Goal: Transaction & Acquisition: Purchase product/service

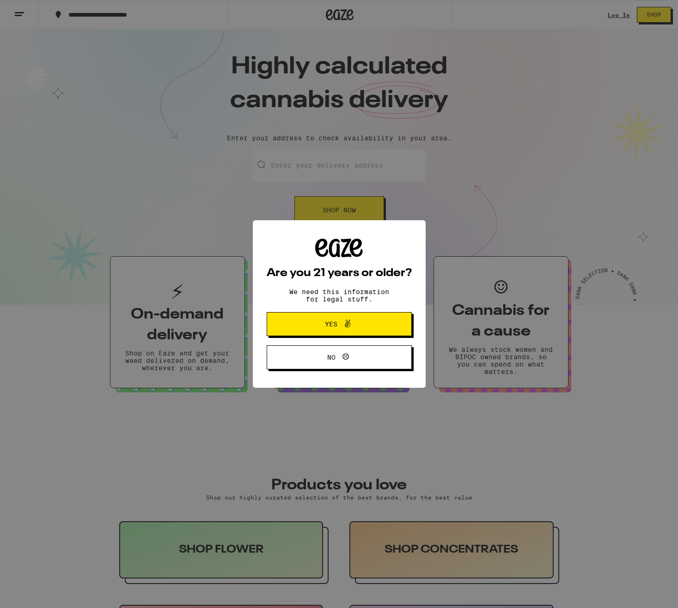
click at [599, 68] on div "Are you 21 years or older? We need this information for legal stuff. Yes No" at bounding box center [339, 304] width 678 height 608
click at [344, 317] on button "Yes" at bounding box center [339, 324] width 145 height 24
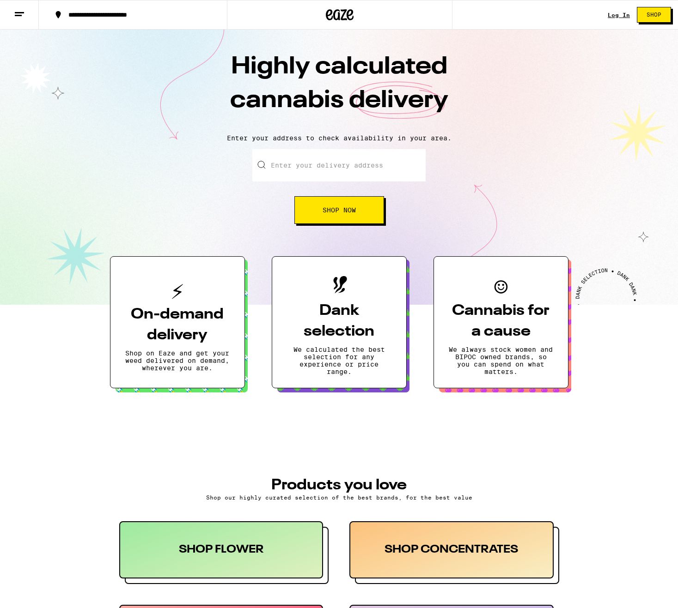
click at [660, 16] on span "Shop" at bounding box center [653, 15] width 15 height 6
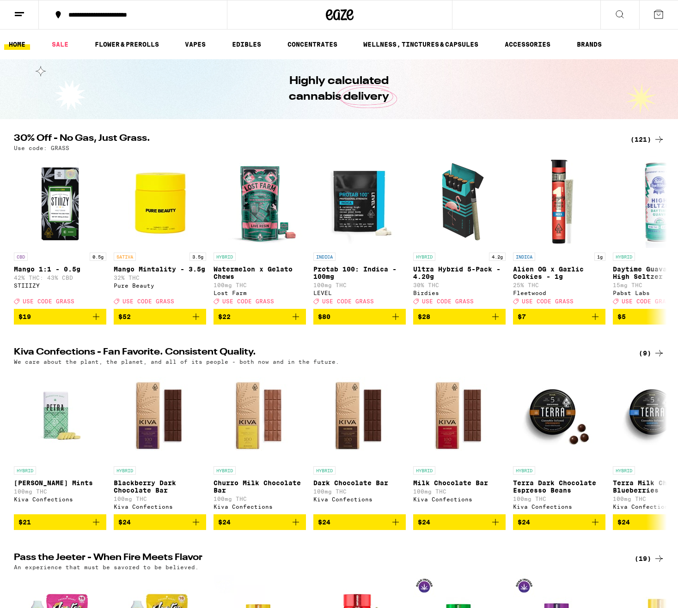
click at [108, 16] on div "**********" at bounding box center [138, 15] width 149 height 6
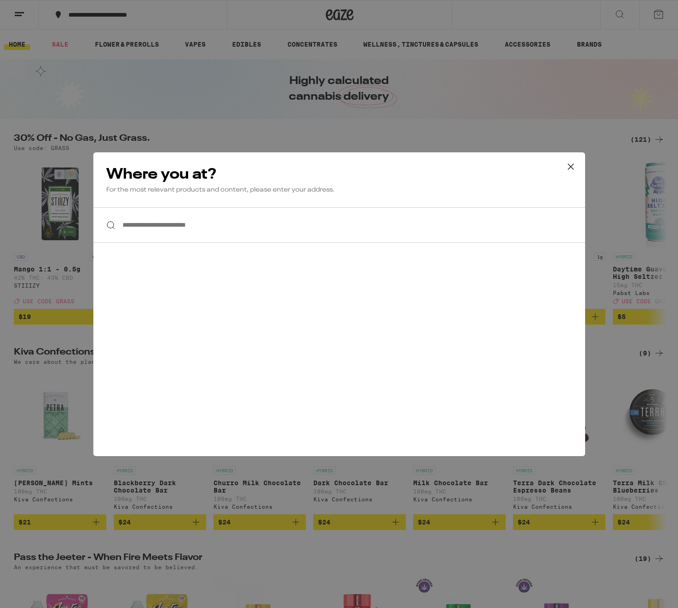
click at [215, 217] on input "**********" at bounding box center [339, 225] width 492 height 36
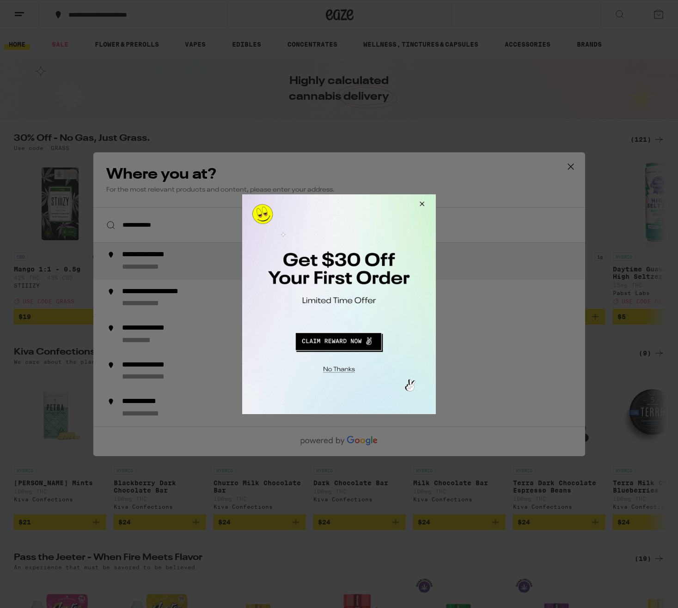
click at [344, 370] on button "Close Modal" at bounding box center [337, 368] width 188 height 14
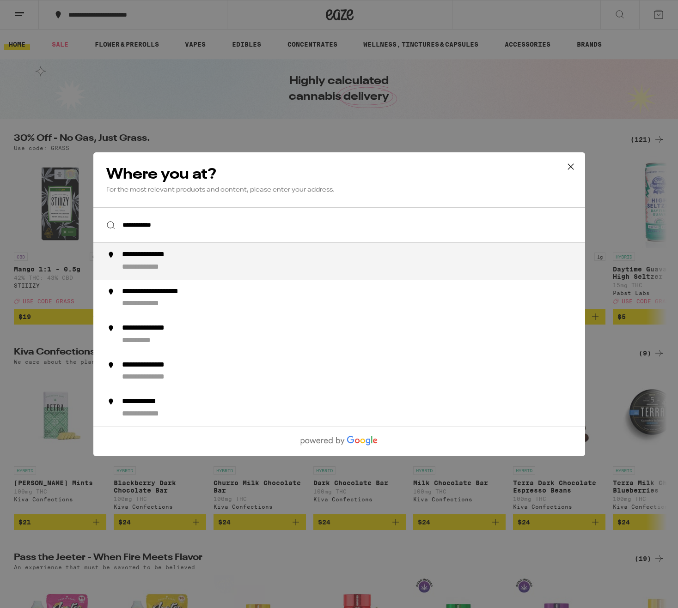
click at [399, 258] on div "**********" at bounding box center [357, 261] width 471 height 22
type input "**********"
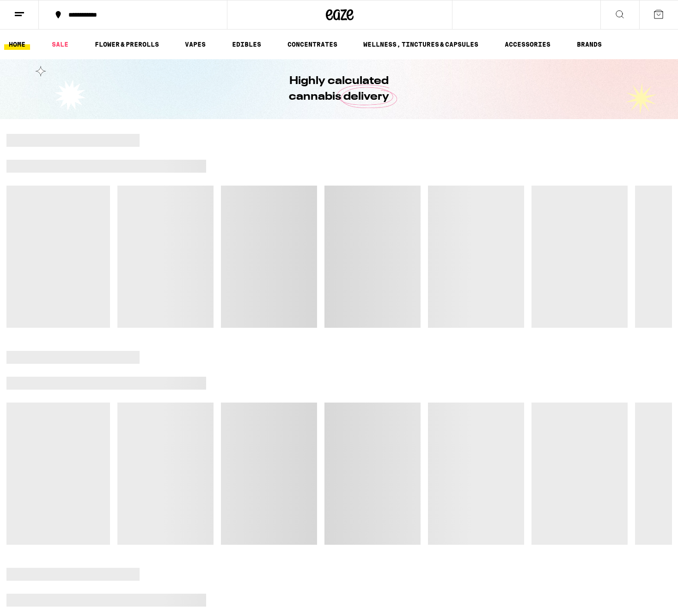
click at [30, 14] on button at bounding box center [19, 14] width 39 height 29
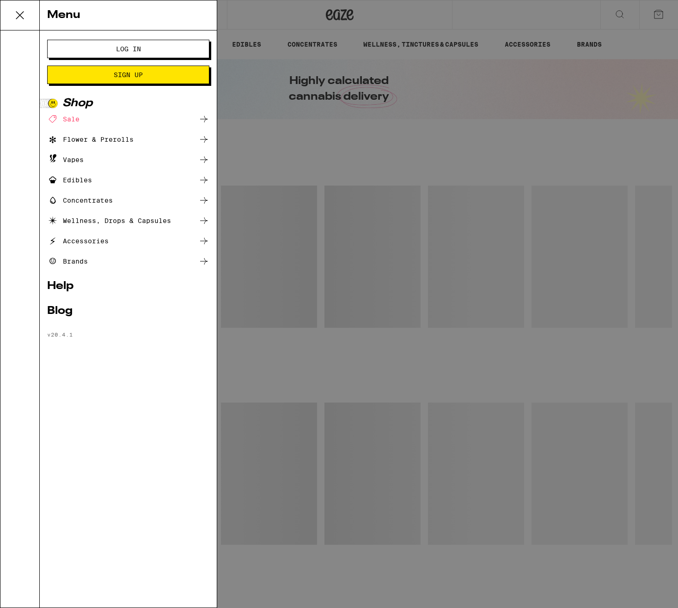
click at [118, 47] on span "Log In" at bounding box center [128, 49] width 25 height 6
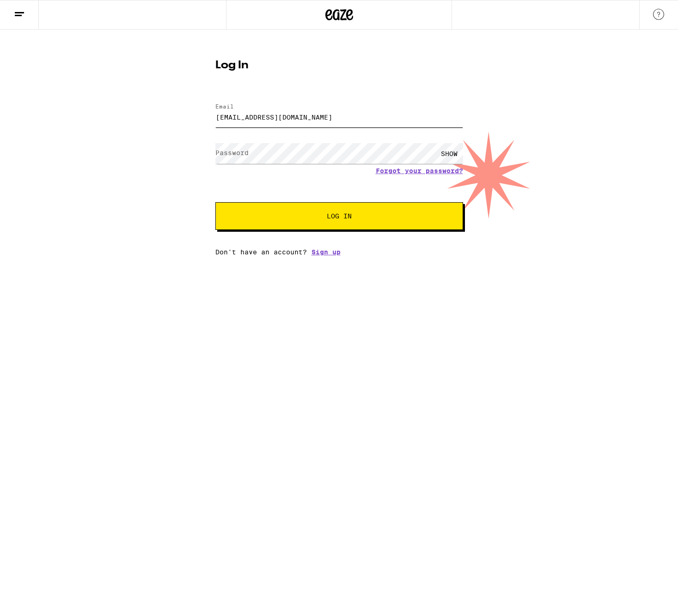
type input "[EMAIL_ADDRESS][DOMAIN_NAME]"
click at [337, 226] on button "Log In" at bounding box center [339, 216] width 248 height 28
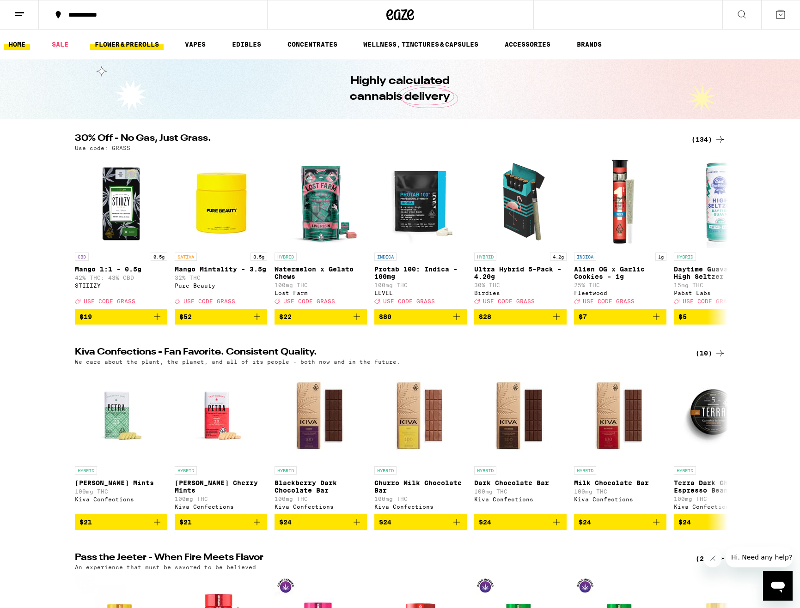
click at [141, 43] on link "FLOWER & PREROLLS" at bounding box center [126, 44] width 73 height 11
click at [198, 42] on link "VAPES" at bounding box center [195, 44] width 30 height 11
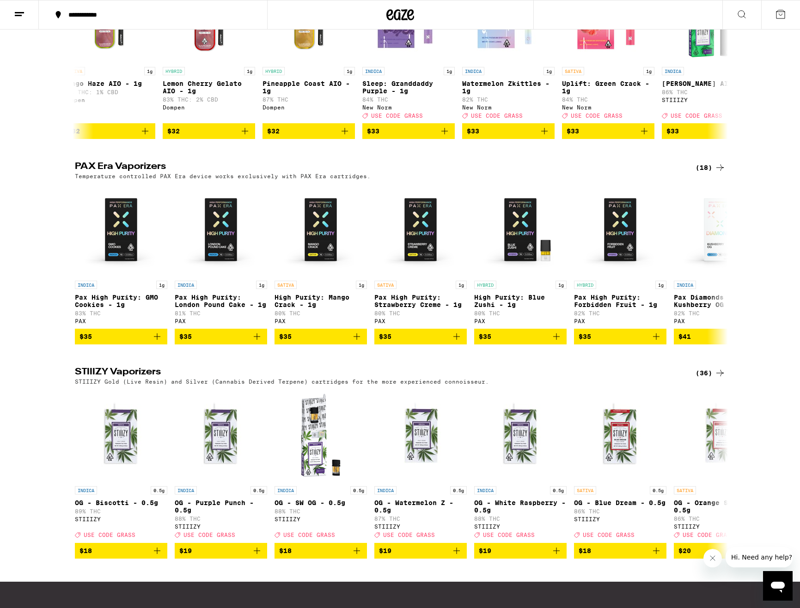
scroll to position [386, 0]
drag, startPoint x: 402, startPoint y: 189, endPoint x: 361, endPoint y: 159, distance: 51.2
click at [361, 159] on div "Vape Cartridges (76) 0.5g & 1g oil cartridges, Use with any 510-compatible batt…" at bounding box center [400, 235] width 800 height 985
click at [357, 173] on h2 "PAX Era Vaporizers" at bounding box center [377, 167] width 605 height 11
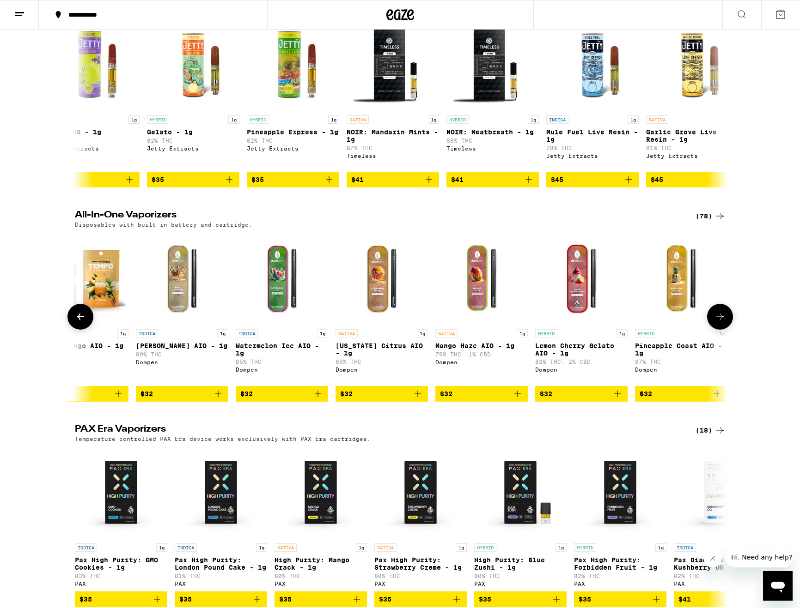
scroll to position [0, 3433]
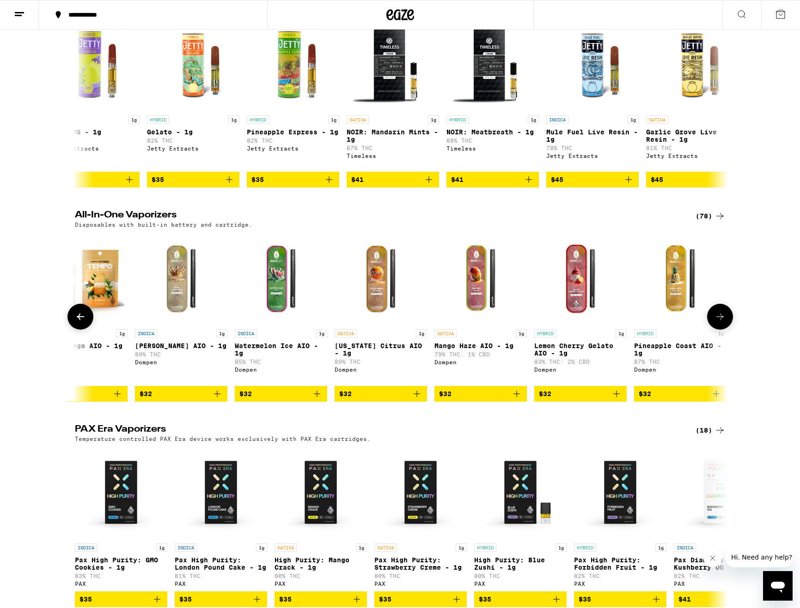
click at [572, 400] on span "$32" at bounding box center [580, 394] width 83 height 11
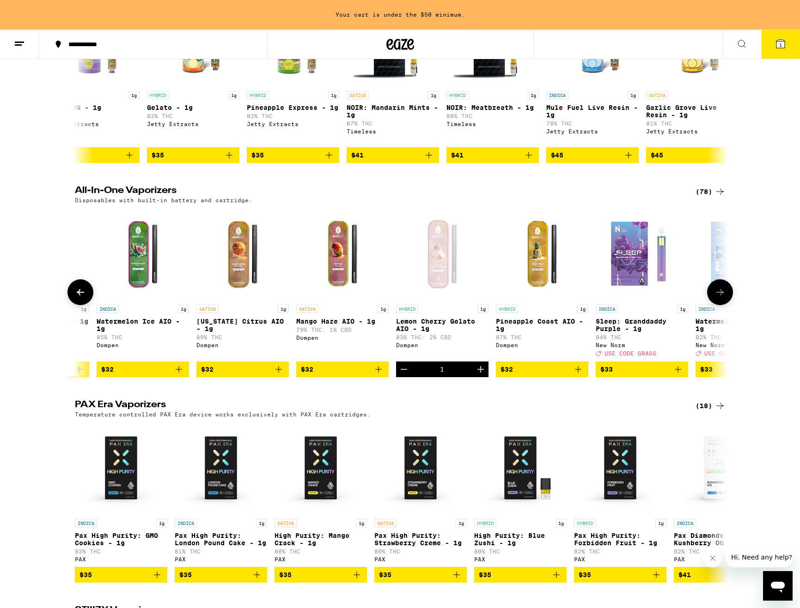
scroll to position [0, 3573]
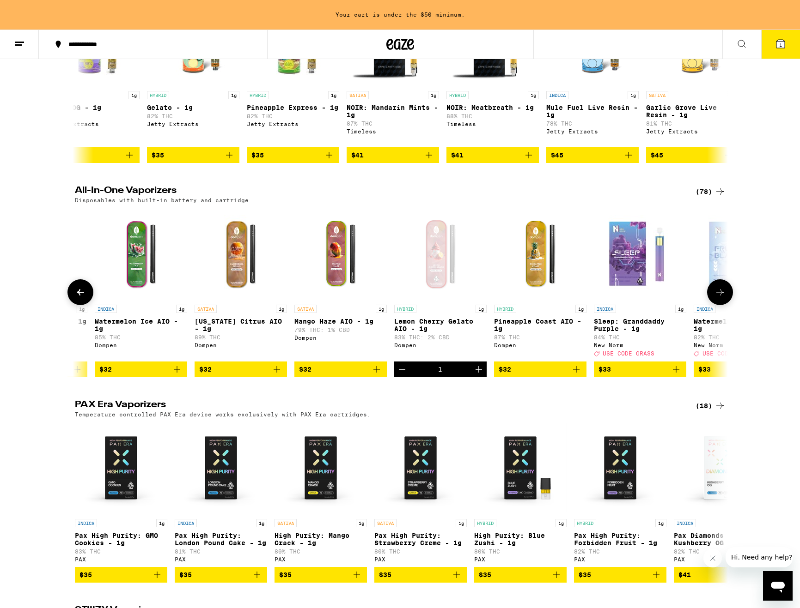
click at [402, 375] on icon "Decrement" at bounding box center [401, 369] width 11 height 11
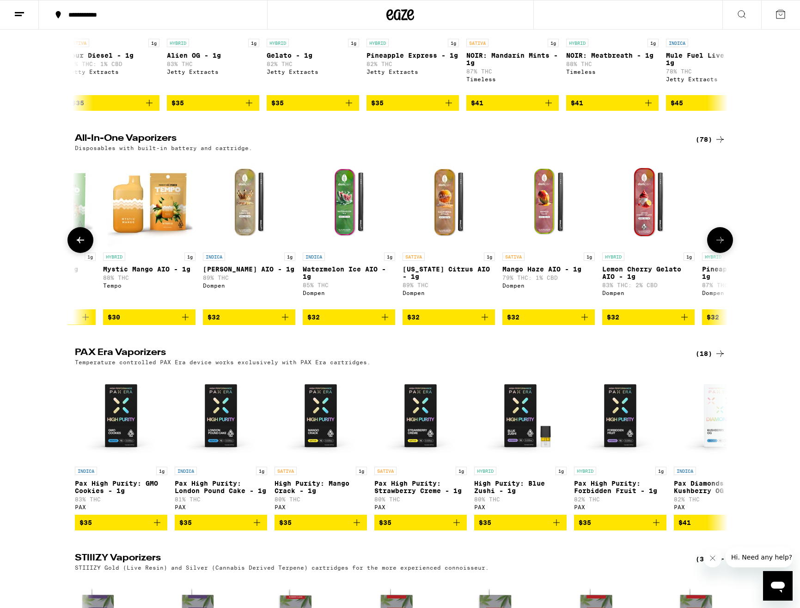
scroll to position [0, 3359]
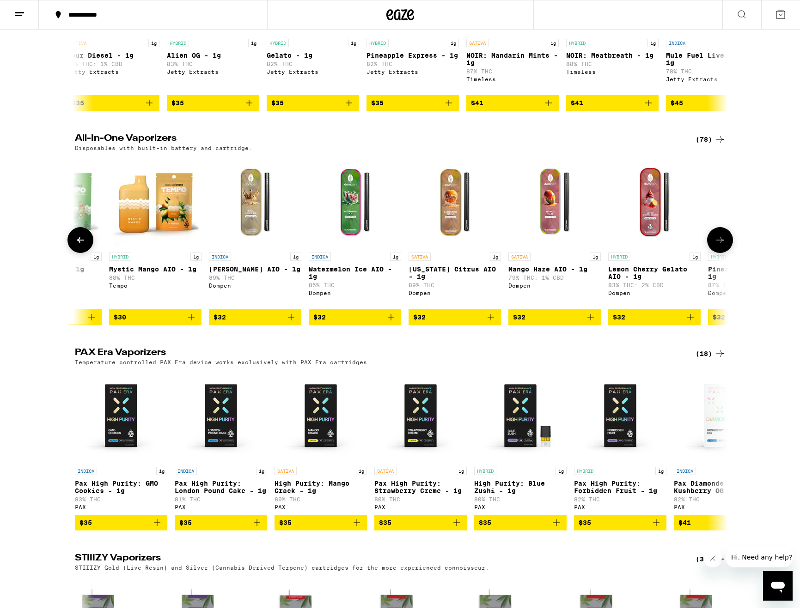
click at [291, 321] on icon "Add to bag" at bounding box center [291, 317] width 6 height 6
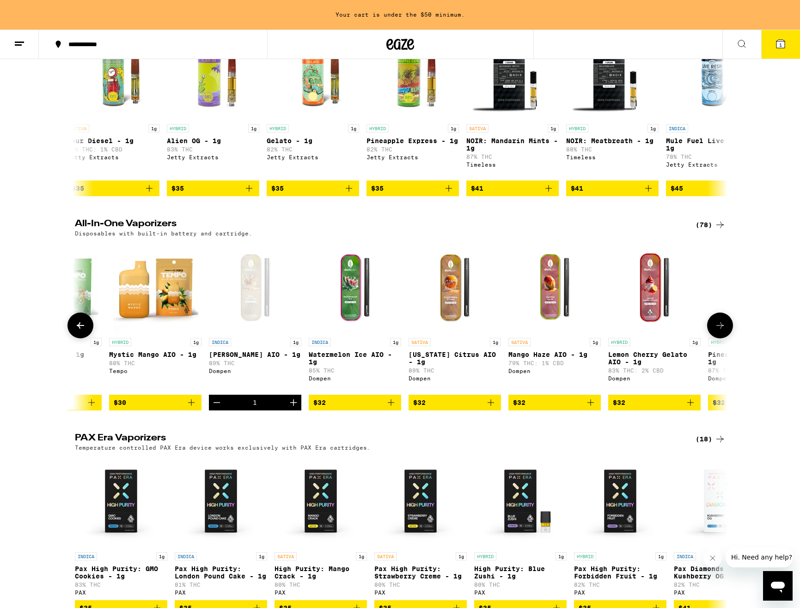
scroll to position [151, 0]
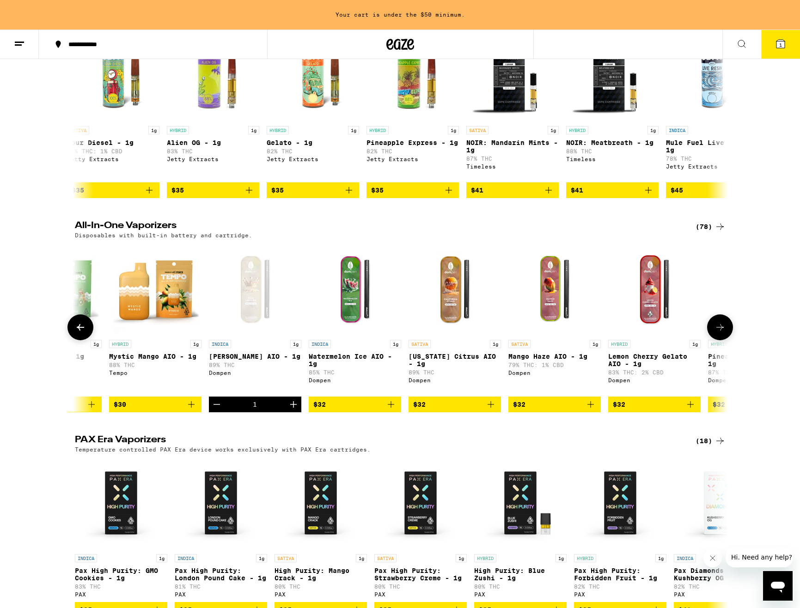
click at [389, 410] on icon "Add to bag" at bounding box center [390, 404] width 11 height 11
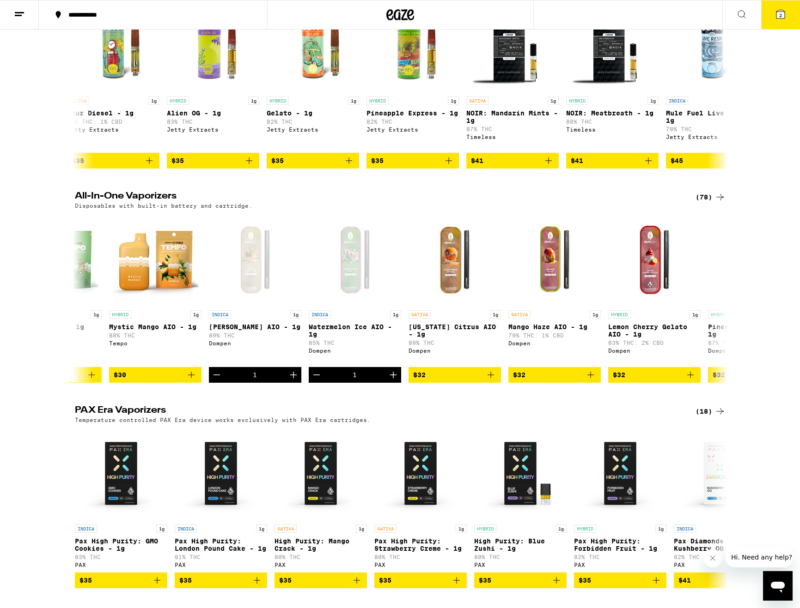
click at [677, 20] on button "2" at bounding box center [780, 14] width 39 height 29
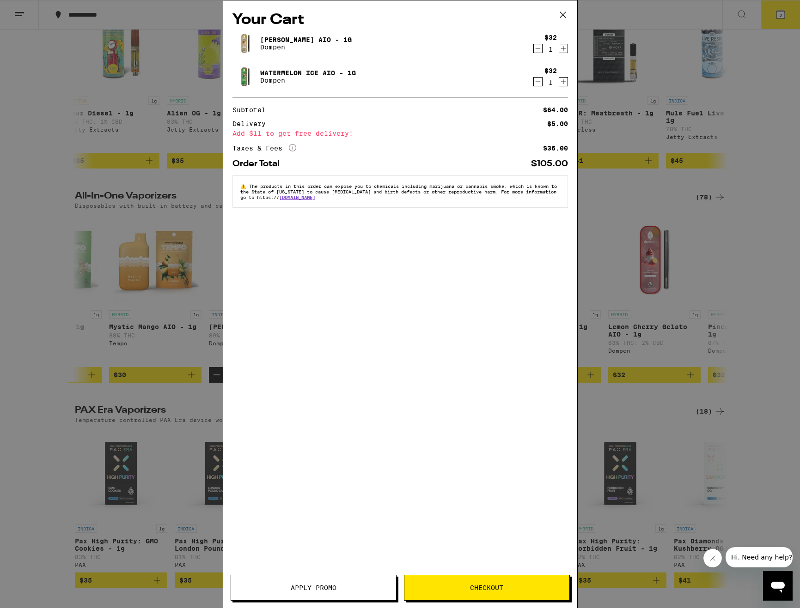
click at [317, 587] on span "Apply Promo" at bounding box center [314, 588] width 46 height 6
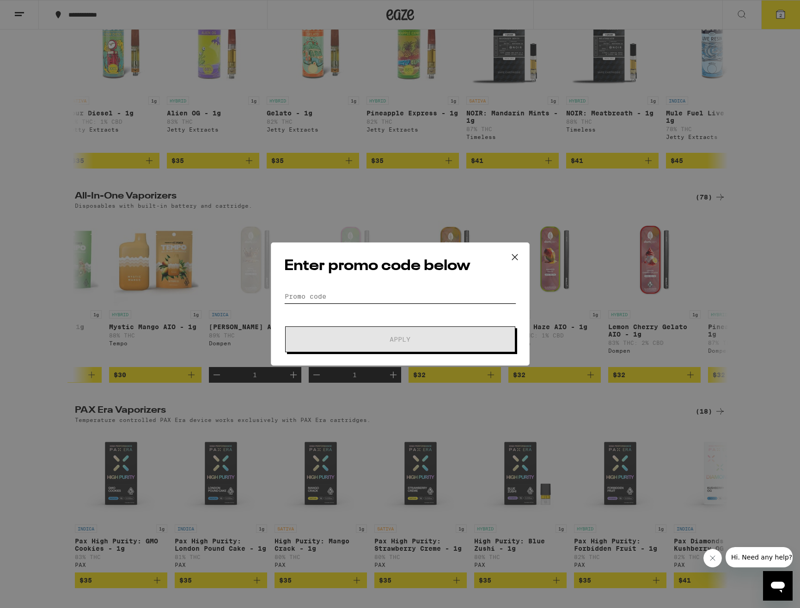
click at [337, 300] on input "Promo Code" at bounding box center [400, 297] width 232 height 14
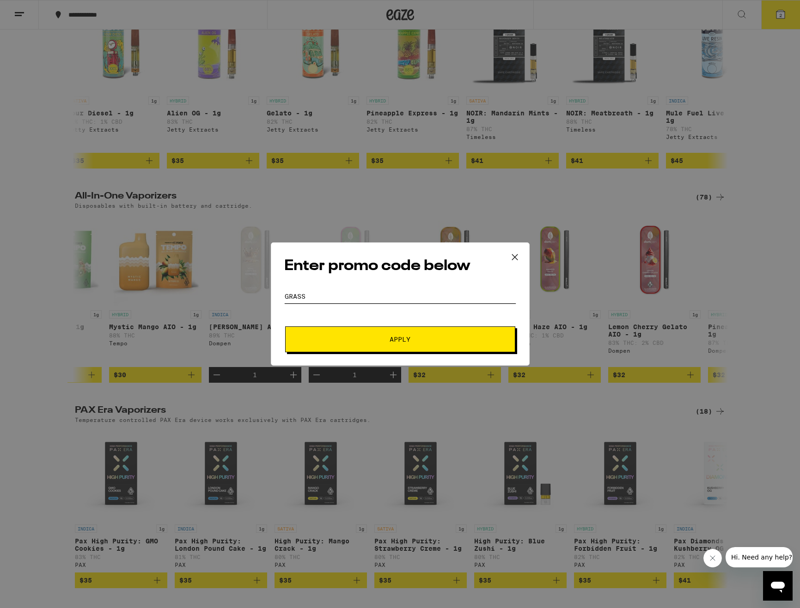
type input "GRASS"
click at [391, 345] on button "Apply" at bounding box center [400, 340] width 230 height 26
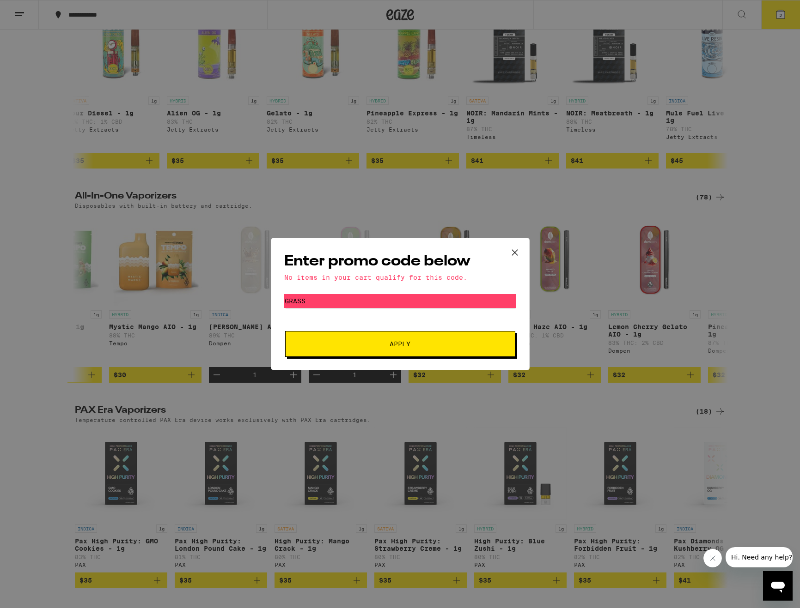
click at [517, 255] on icon at bounding box center [515, 253] width 14 height 14
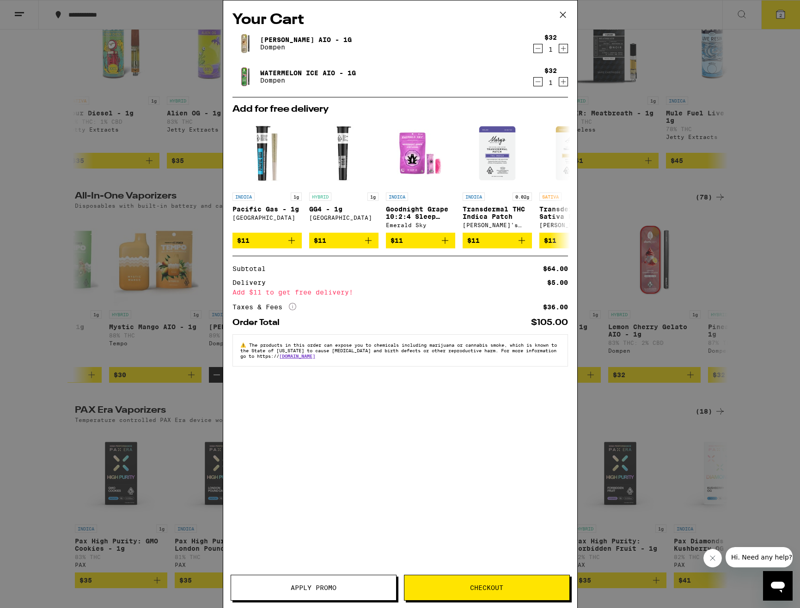
click at [478, 588] on span "Checkout" at bounding box center [486, 588] width 33 height 6
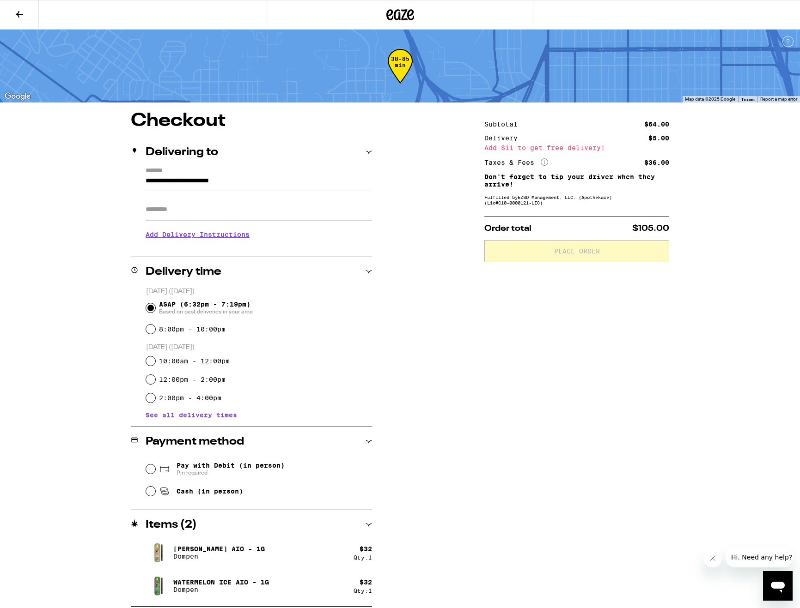
click at [217, 470] on span "Pin required" at bounding box center [230, 472] width 108 height 7
click at [155, 470] on input "Pay with Debit (in person) Pin required" at bounding box center [150, 469] width 9 height 9
radio input "true"
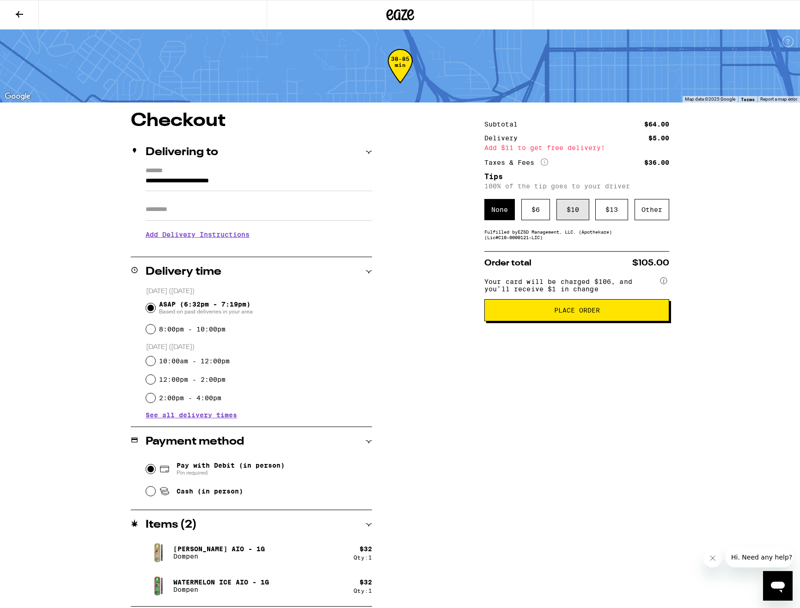
click at [571, 219] on div "$ 10" at bounding box center [572, 209] width 33 height 21
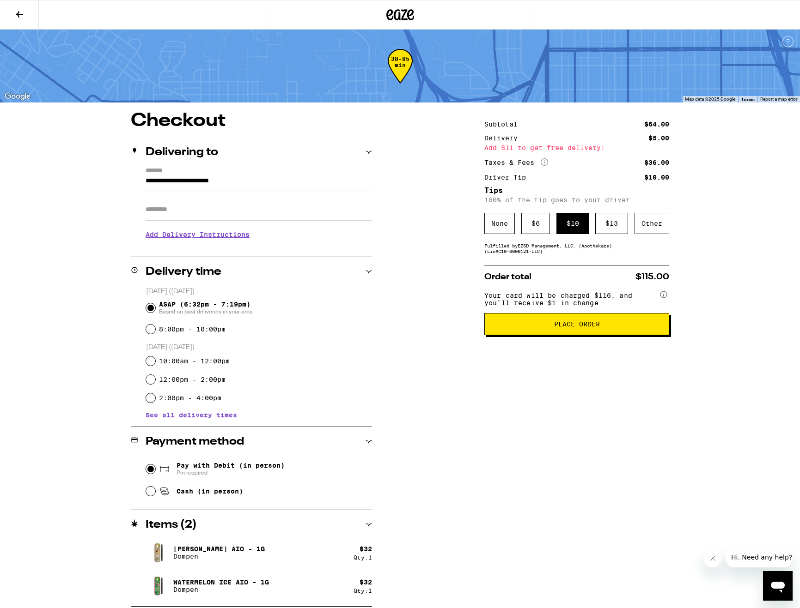
click at [588, 328] on span "Place Order" at bounding box center [577, 324] width 46 height 6
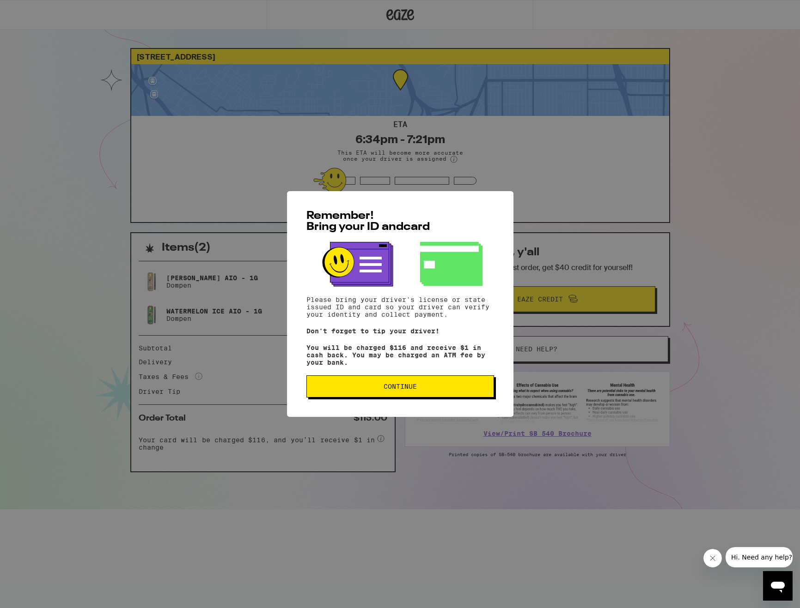
click at [414, 394] on button "Continue" at bounding box center [400, 387] width 188 height 22
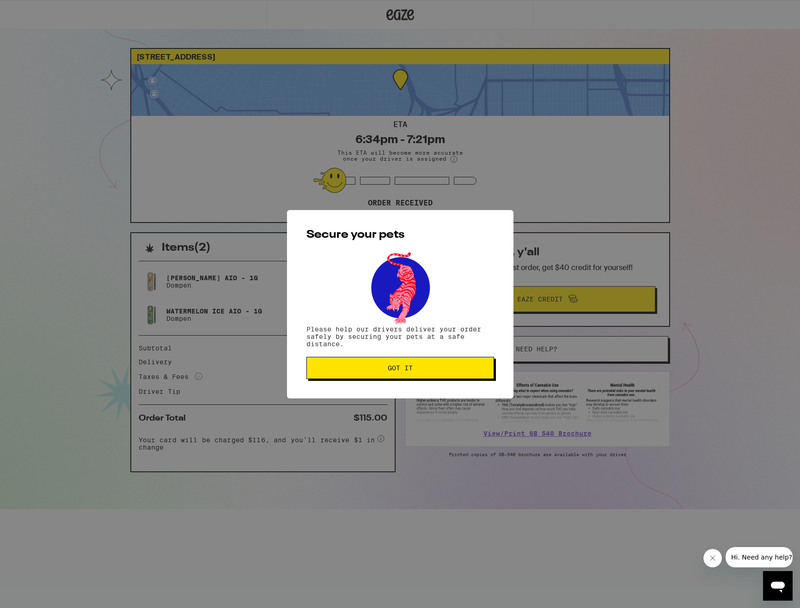
click at [399, 368] on span "Got it" at bounding box center [400, 368] width 25 height 6
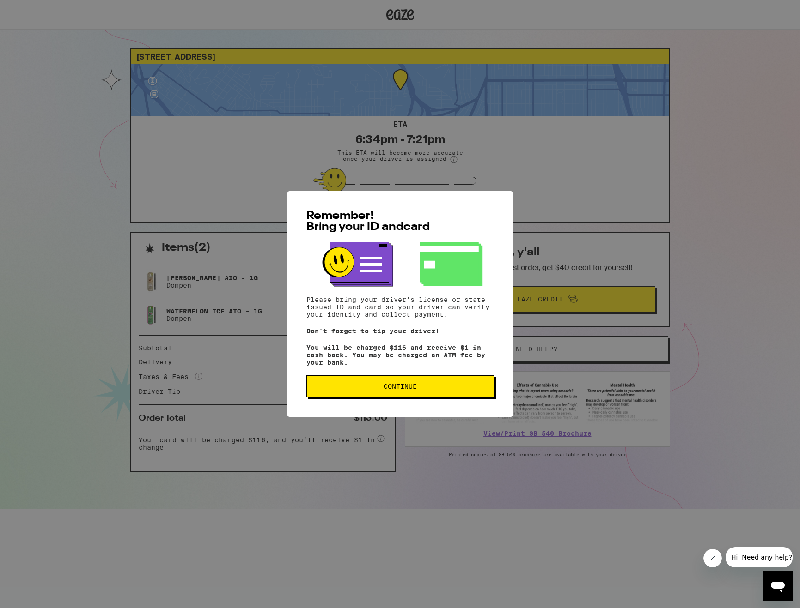
click at [400, 390] on span "Continue" at bounding box center [399, 386] width 33 height 6
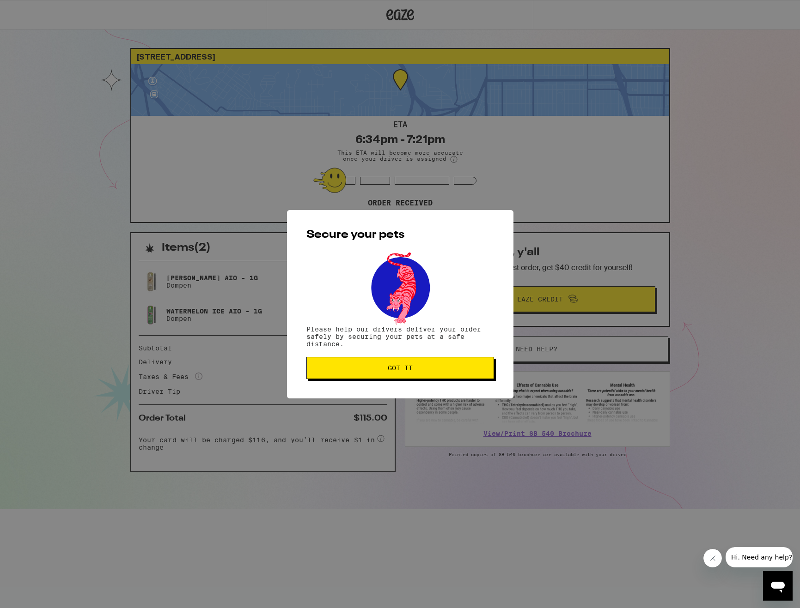
click at [401, 374] on button "Got it" at bounding box center [400, 368] width 188 height 22
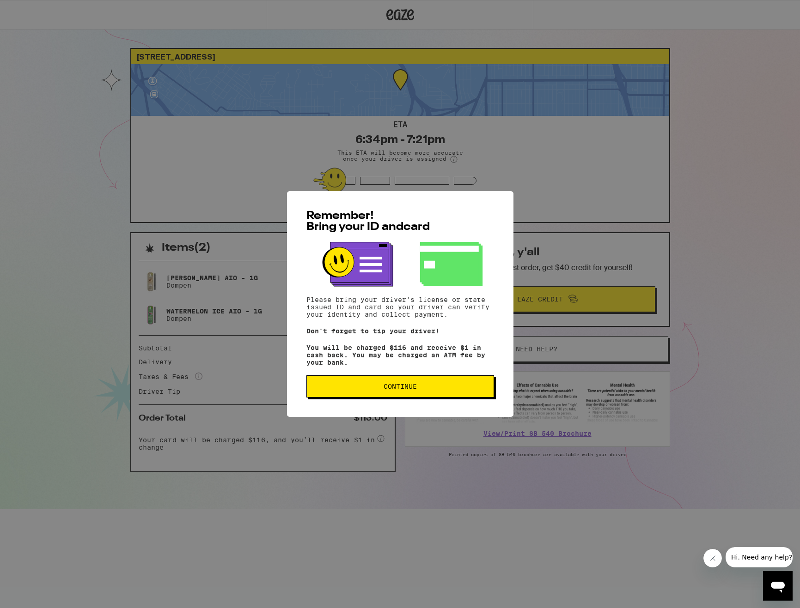
click at [404, 390] on span "Continue" at bounding box center [399, 386] width 33 height 6
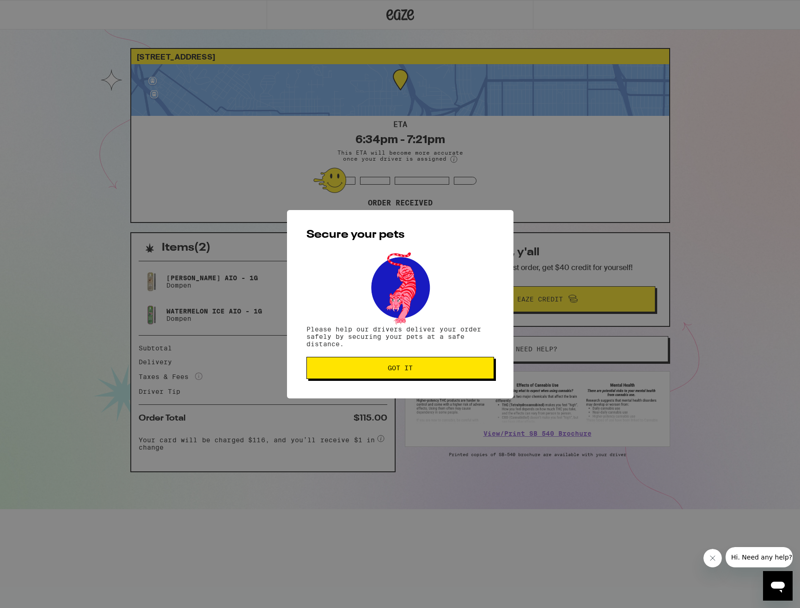
click at [390, 371] on span "Got it" at bounding box center [400, 368] width 25 height 6
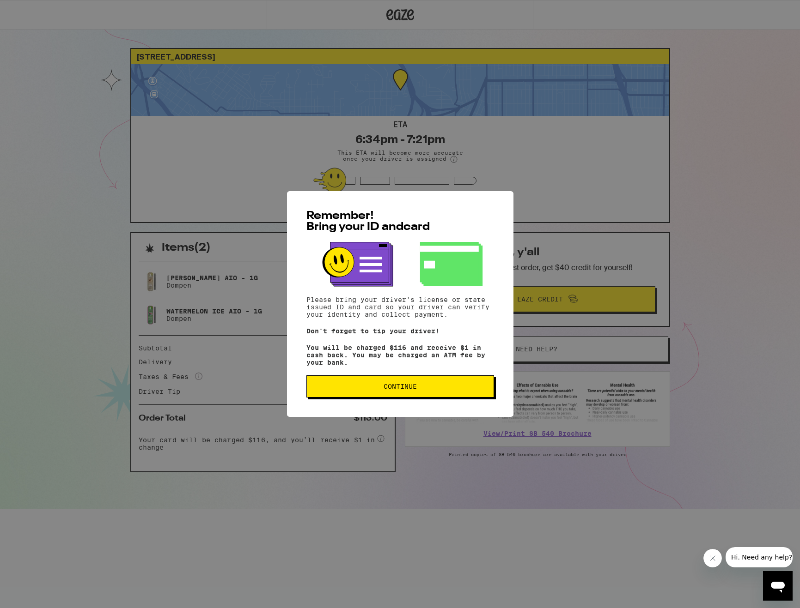
click at [407, 383] on button "Continue" at bounding box center [400, 387] width 188 height 22
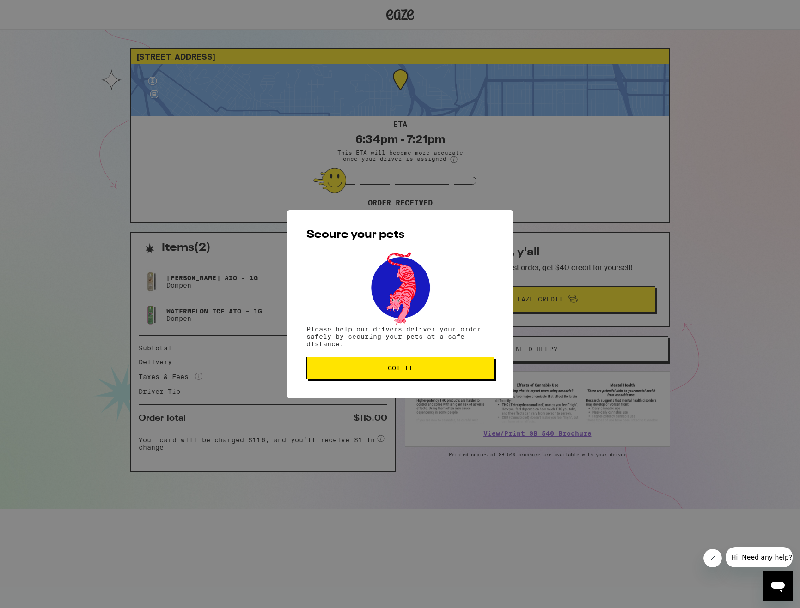
click at [404, 383] on div "Secure your pets Please help our drivers deliver your order safely by securing …" at bounding box center [400, 304] width 226 height 189
click at [404, 371] on span "Got it" at bounding box center [400, 368] width 25 height 6
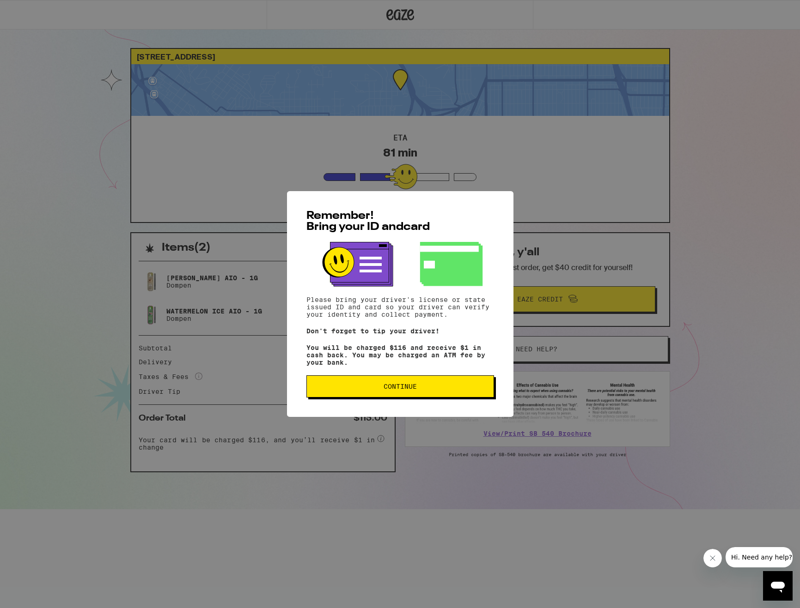
click at [440, 396] on button "Continue" at bounding box center [400, 387] width 188 height 22
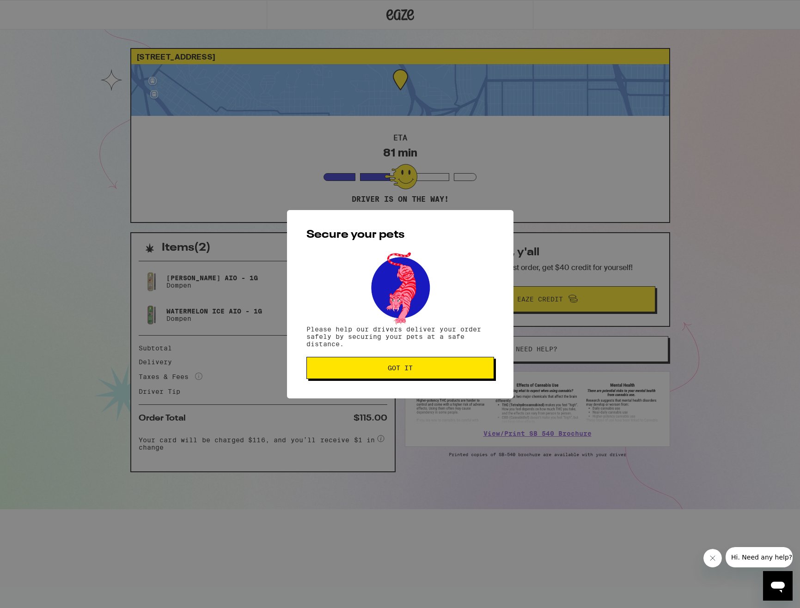
click at [414, 369] on span "Got it" at bounding box center [400, 368] width 172 height 6
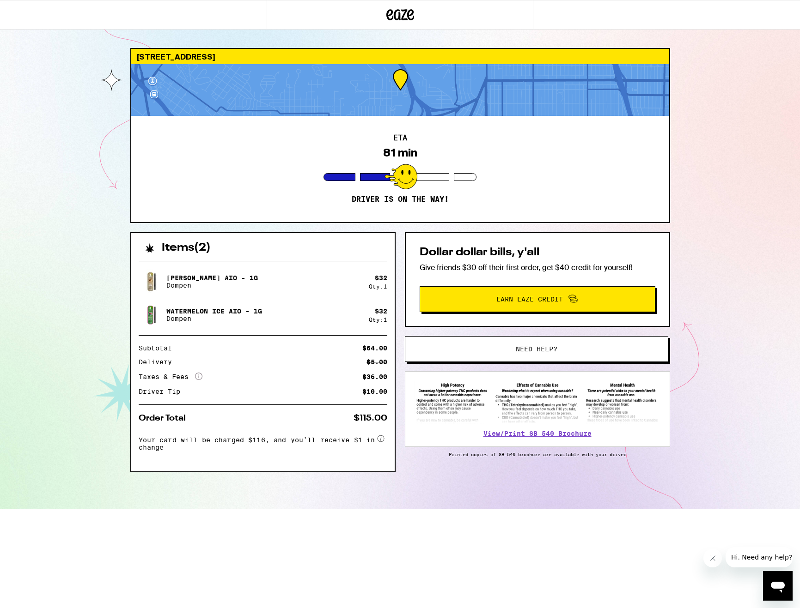
click at [209, 500] on div "Items ( 2 ) King Louis XIII AIO - 1g Dompen $ 32 Qty: 1 Watermelon Ice AIO - 1g…" at bounding box center [400, 370] width 540 height 277
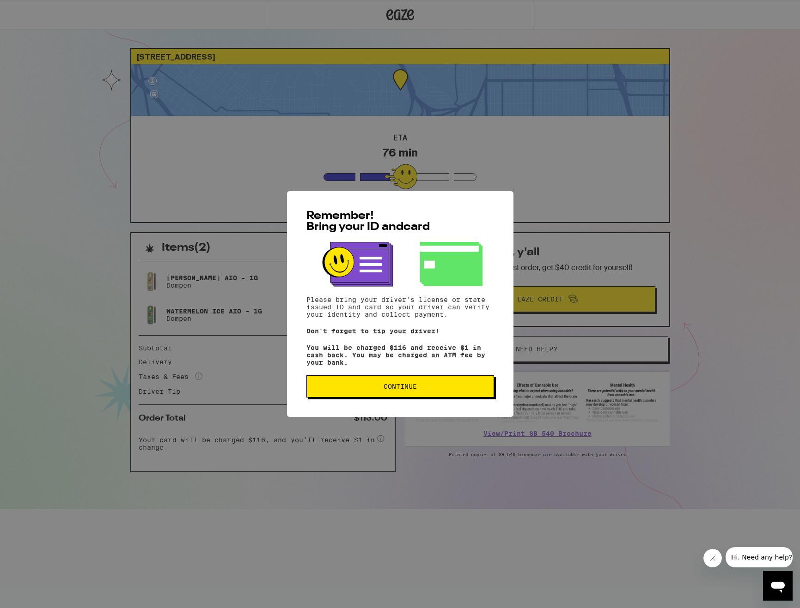
click at [372, 388] on span "Continue" at bounding box center [400, 386] width 172 height 6
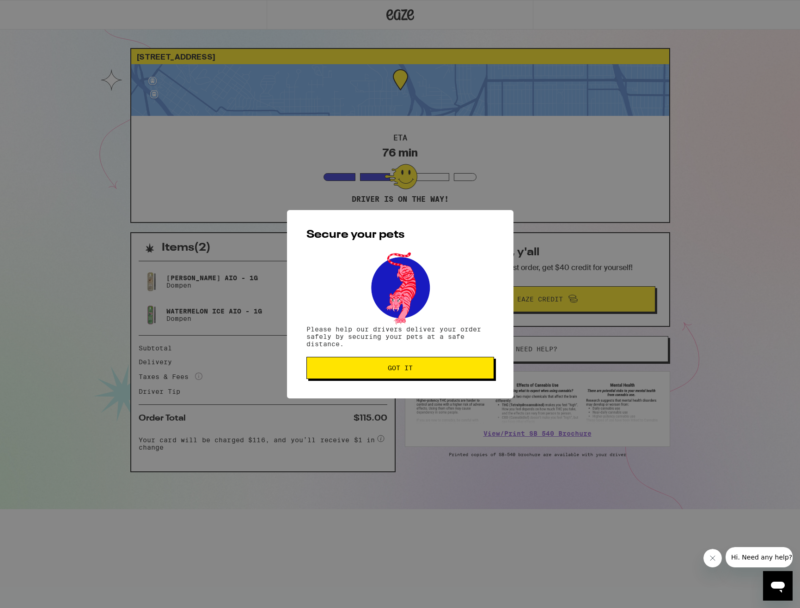
click at [450, 365] on button "Got it" at bounding box center [400, 368] width 188 height 22
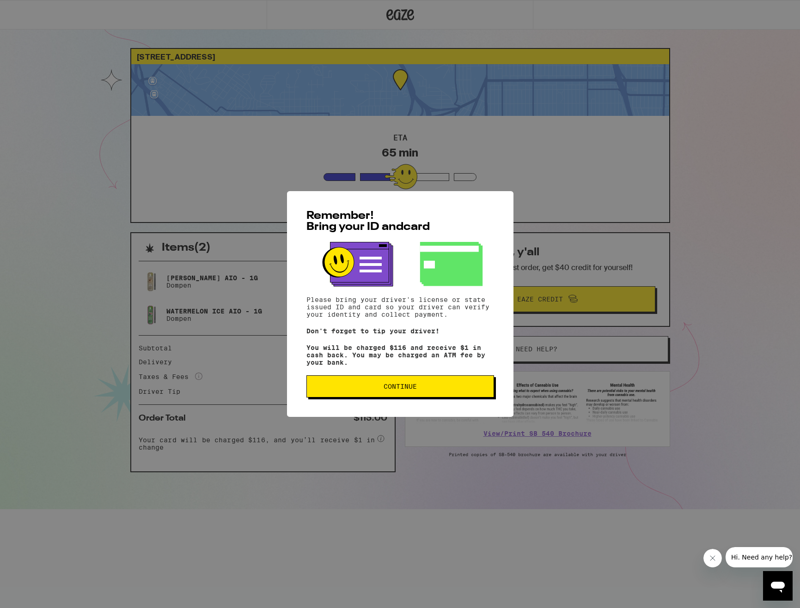
click at [399, 387] on span "Continue" at bounding box center [399, 386] width 33 height 6
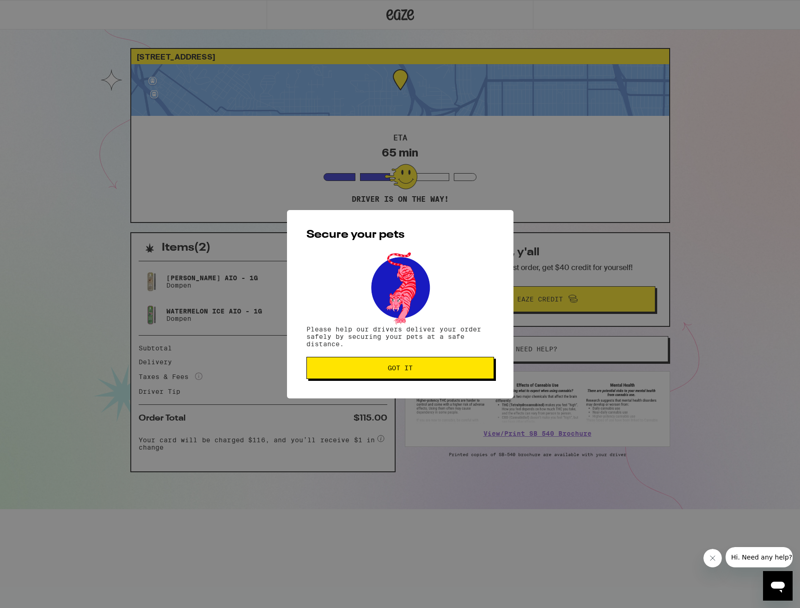
click at [397, 379] on button "Got it" at bounding box center [400, 368] width 188 height 22
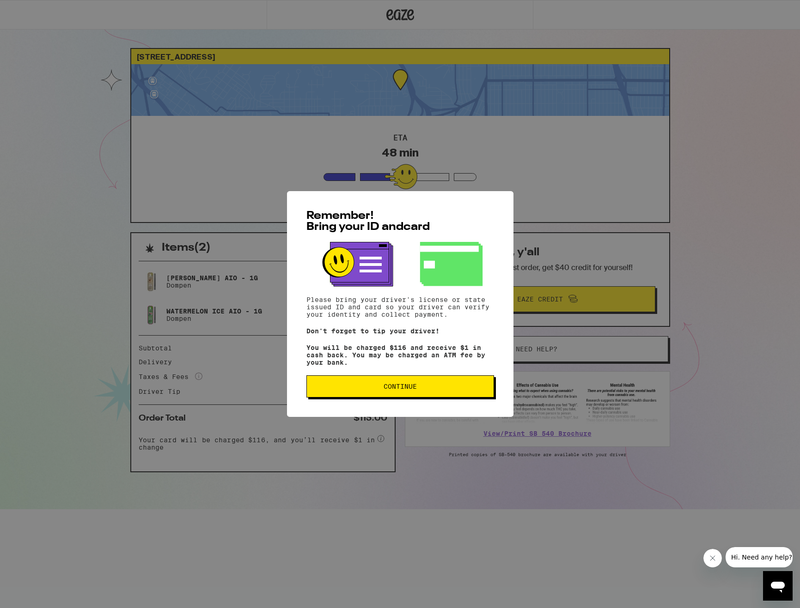
click at [396, 390] on span "Continue" at bounding box center [399, 386] width 33 height 6
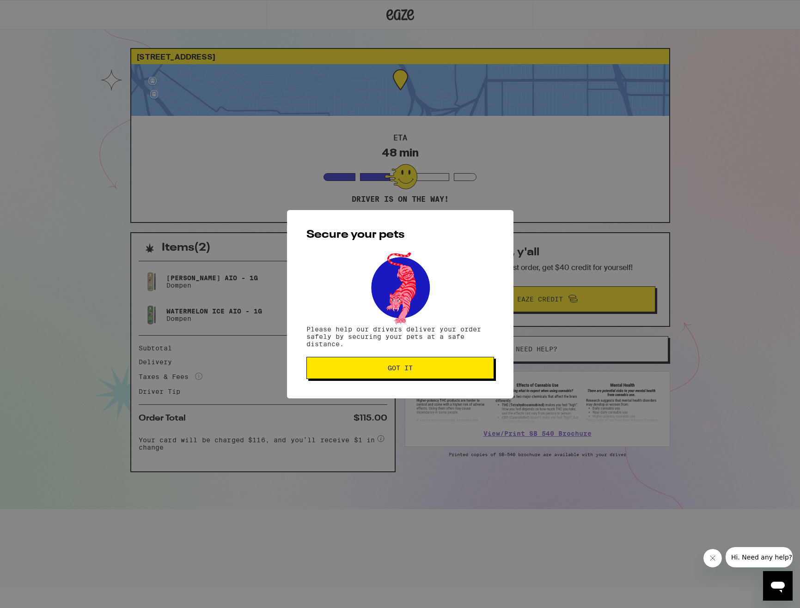
click at [391, 379] on button "Got it" at bounding box center [400, 368] width 188 height 22
